Goal: Navigation & Orientation: Find specific page/section

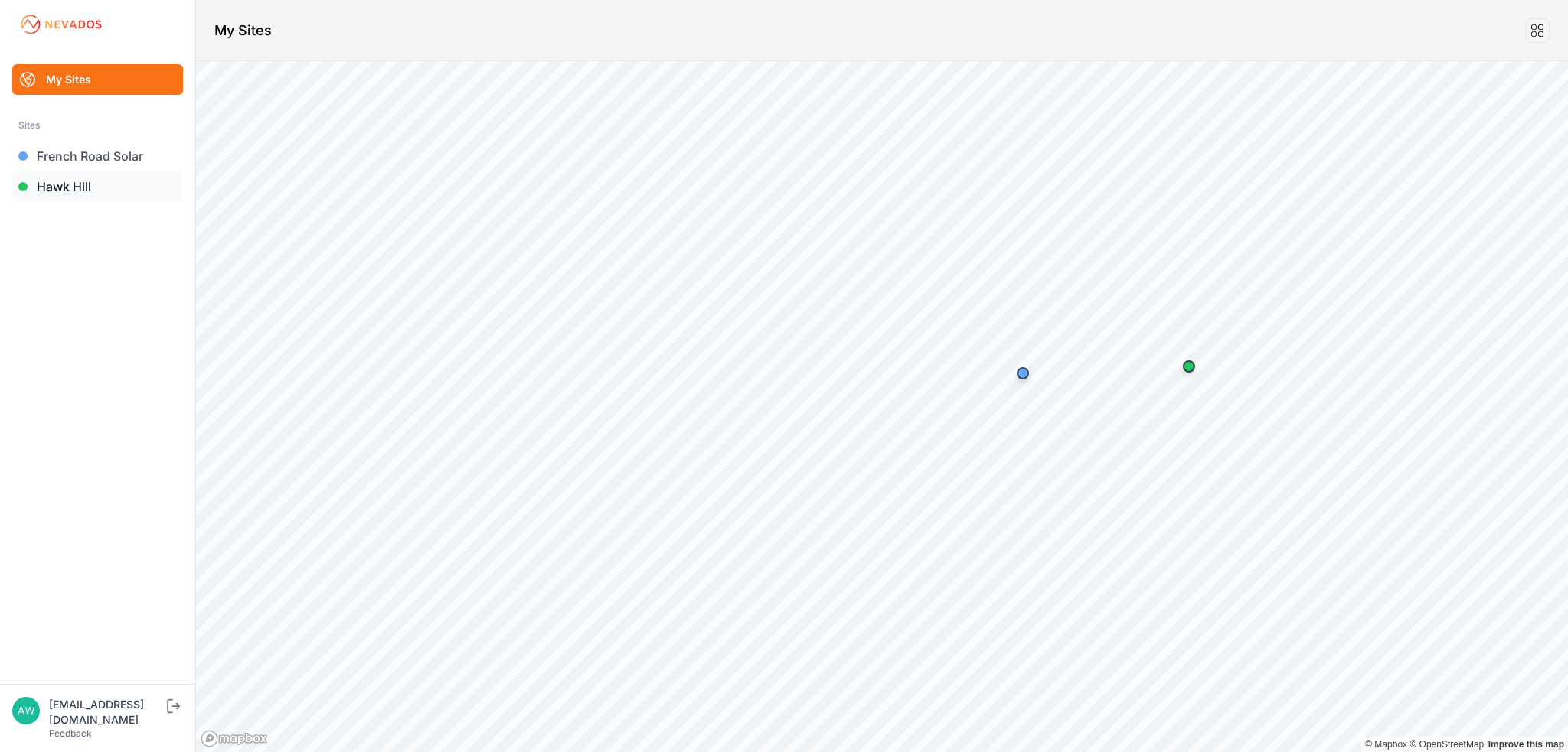
click at [46, 185] on link "Hawk Hill" at bounding box center [97, 186] width 170 height 31
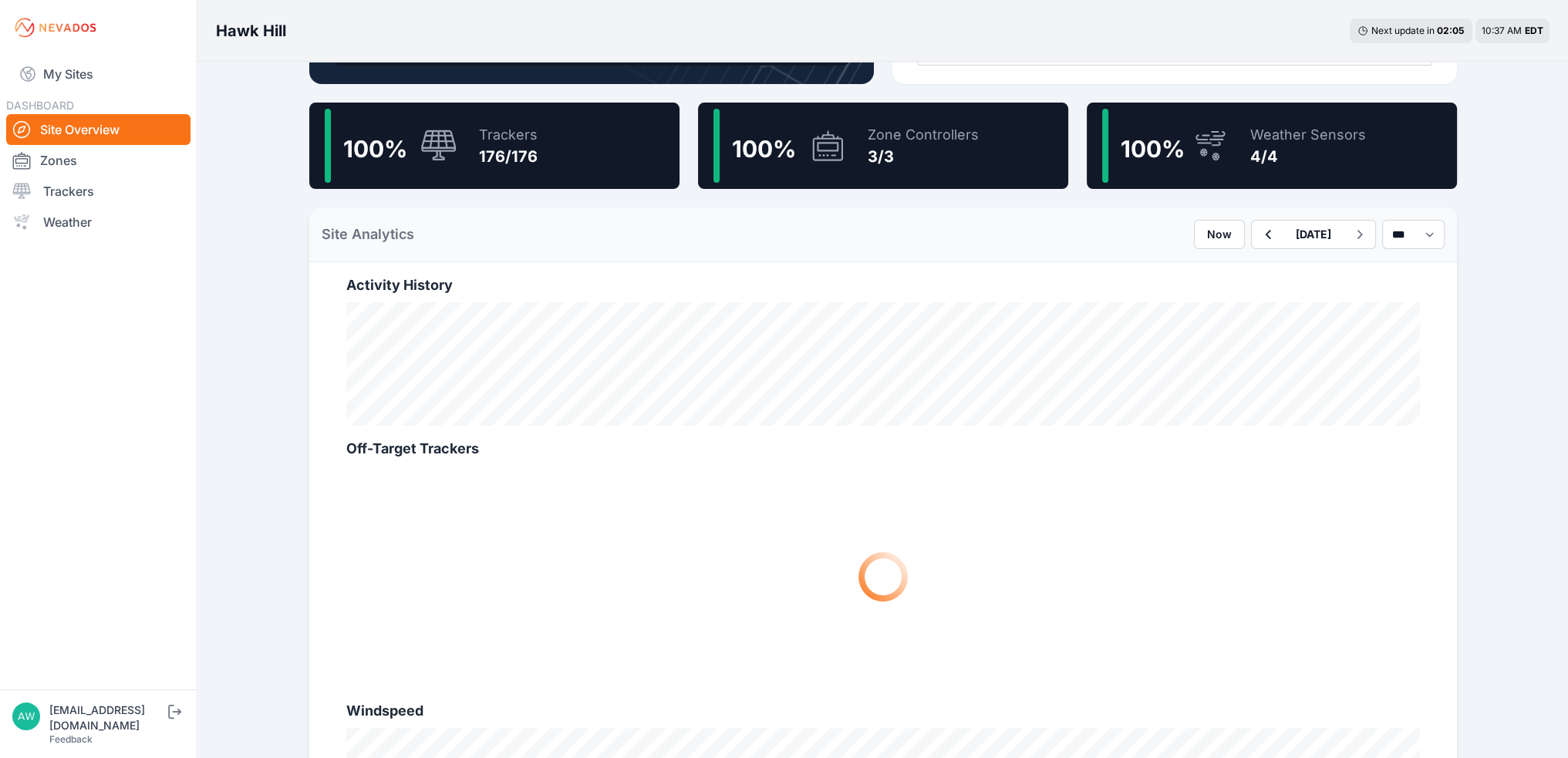
scroll to position [385, 0]
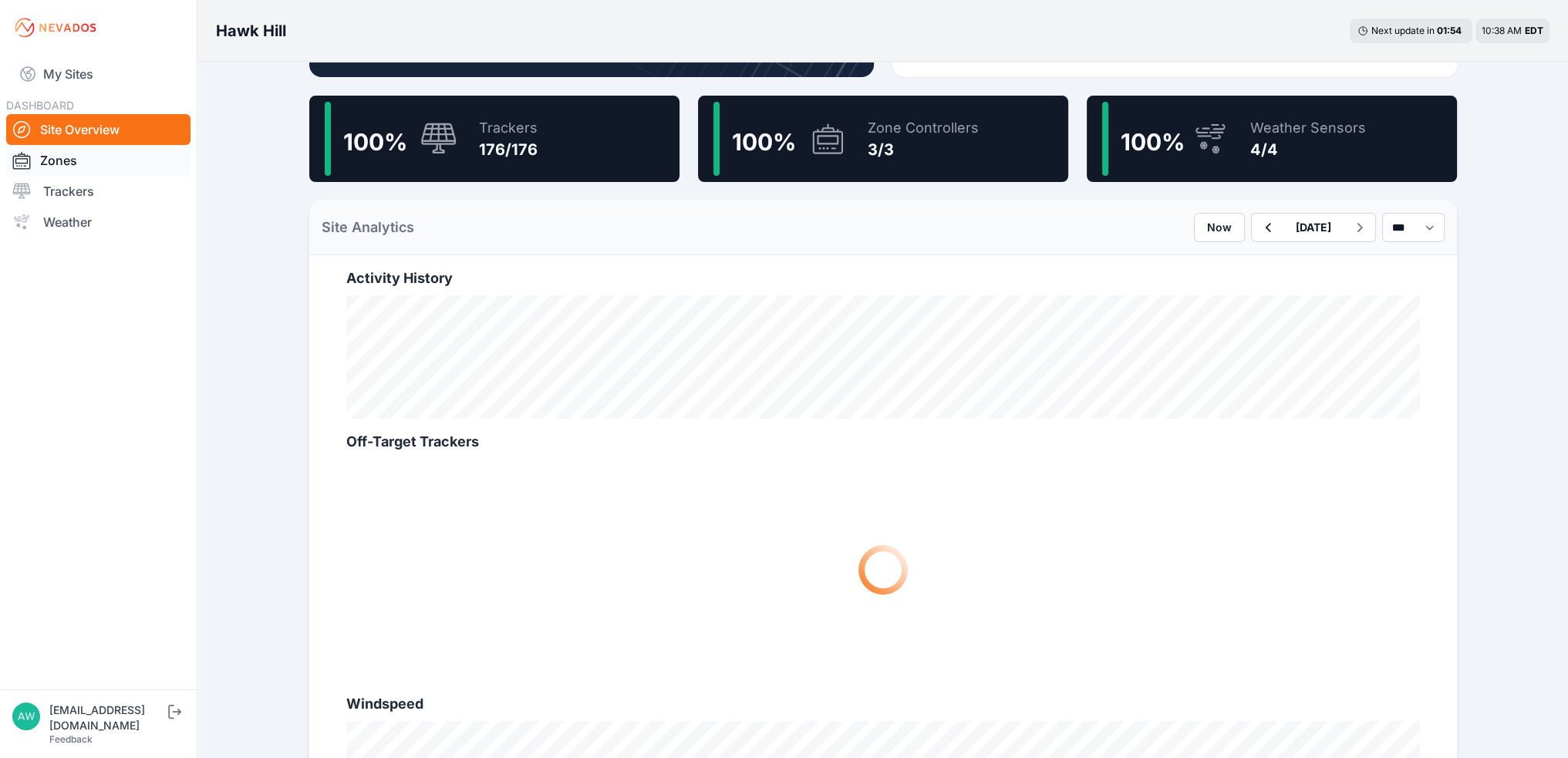
click at [65, 165] on link "Zones" at bounding box center [99, 160] width 185 height 31
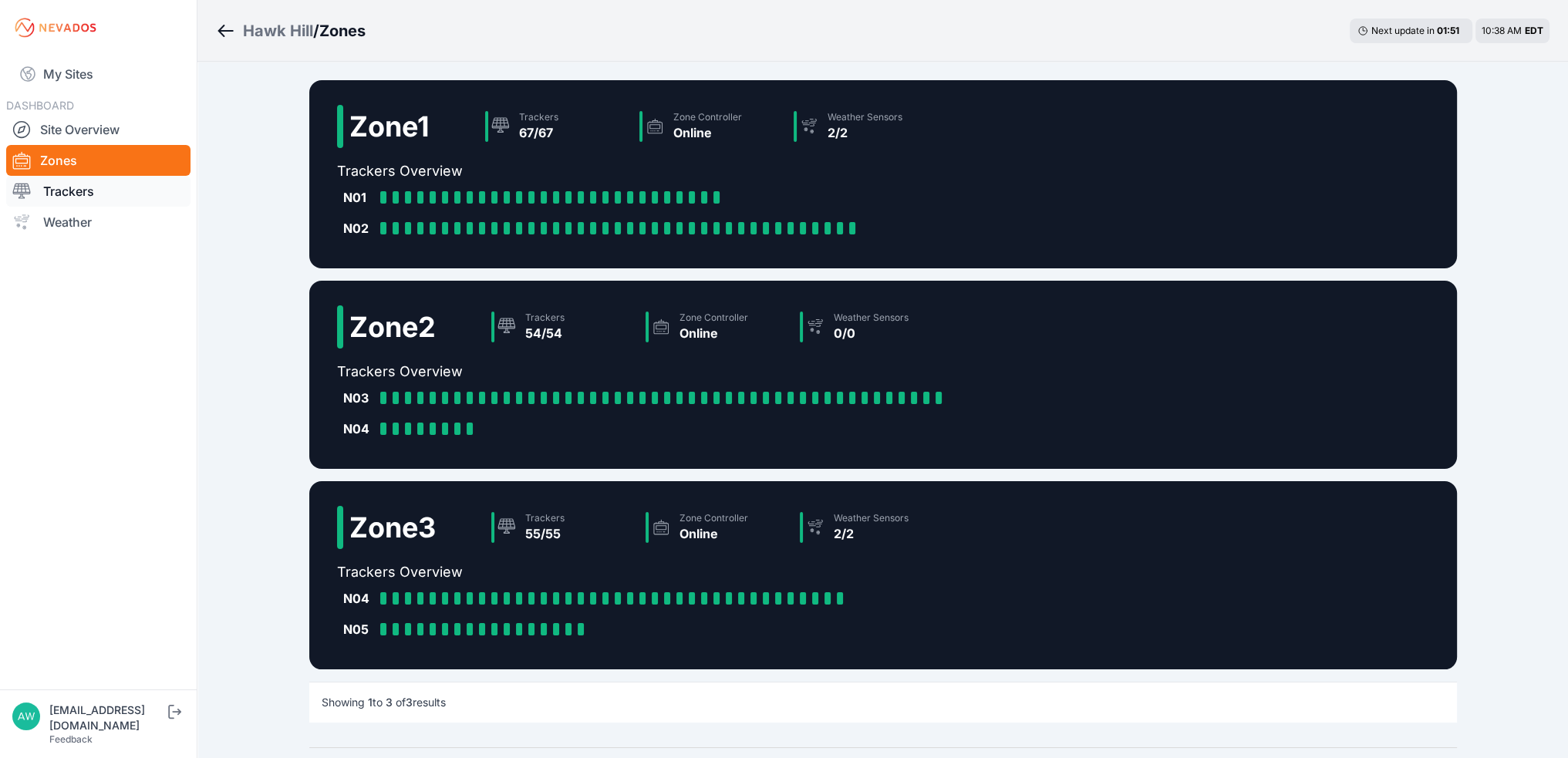
click at [77, 191] on link "Trackers" at bounding box center [99, 191] width 185 height 31
